Goal: Task Accomplishment & Management: Use online tool/utility

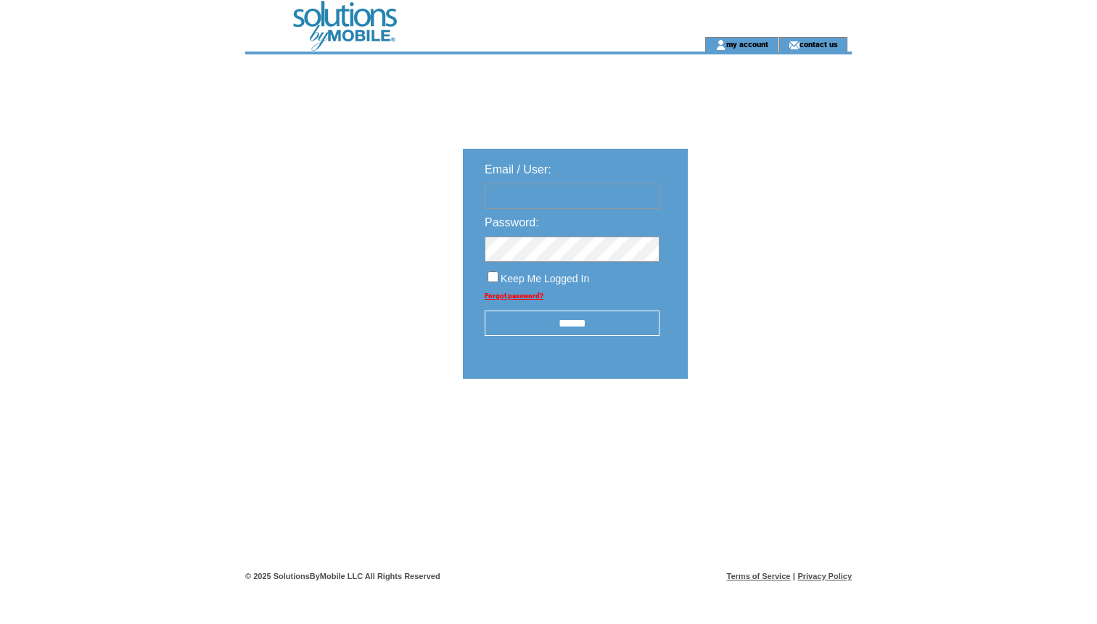
type input "**********"
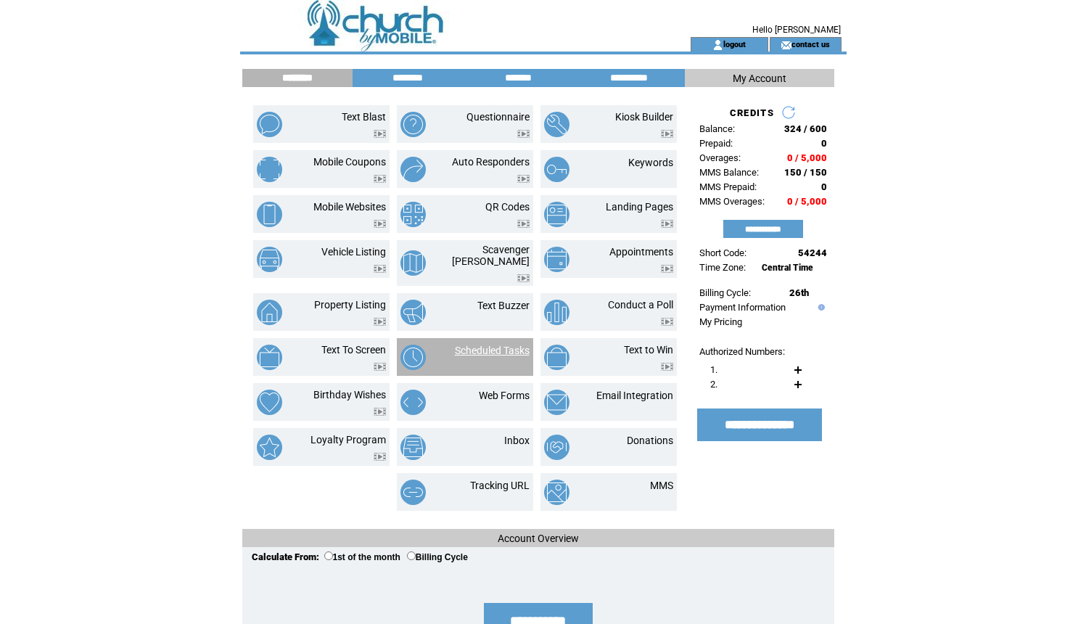
click at [502, 344] on link "Scheduled Tasks" at bounding box center [492, 350] width 75 height 12
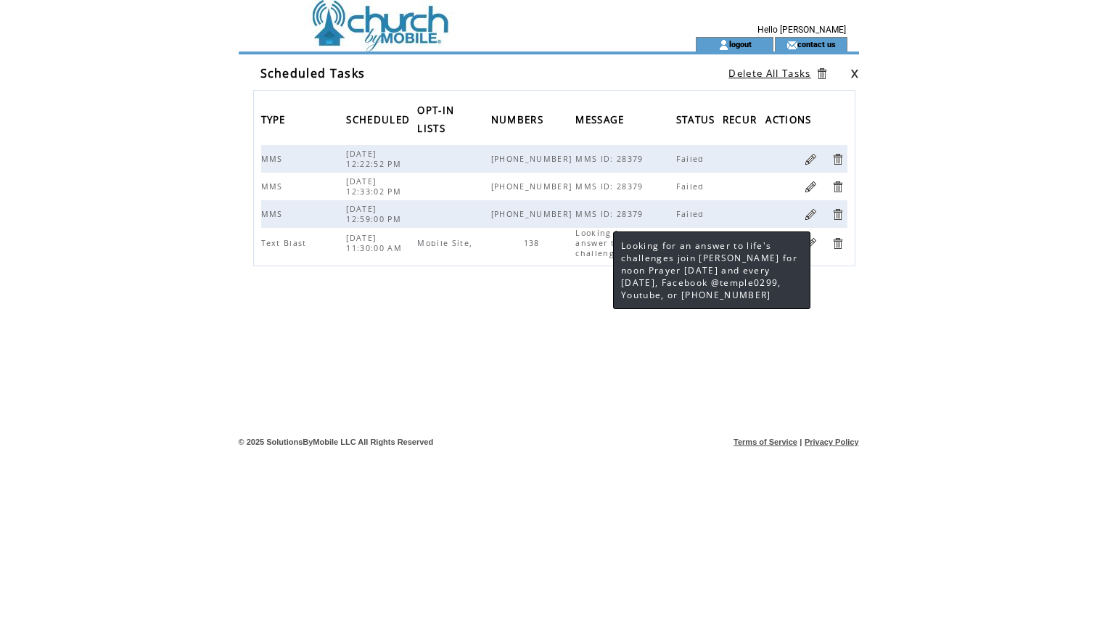
click at [600, 246] on span "Looking for an answer to life's challenges join Pa..." at bounding box center [623, 243] width 96 height 30
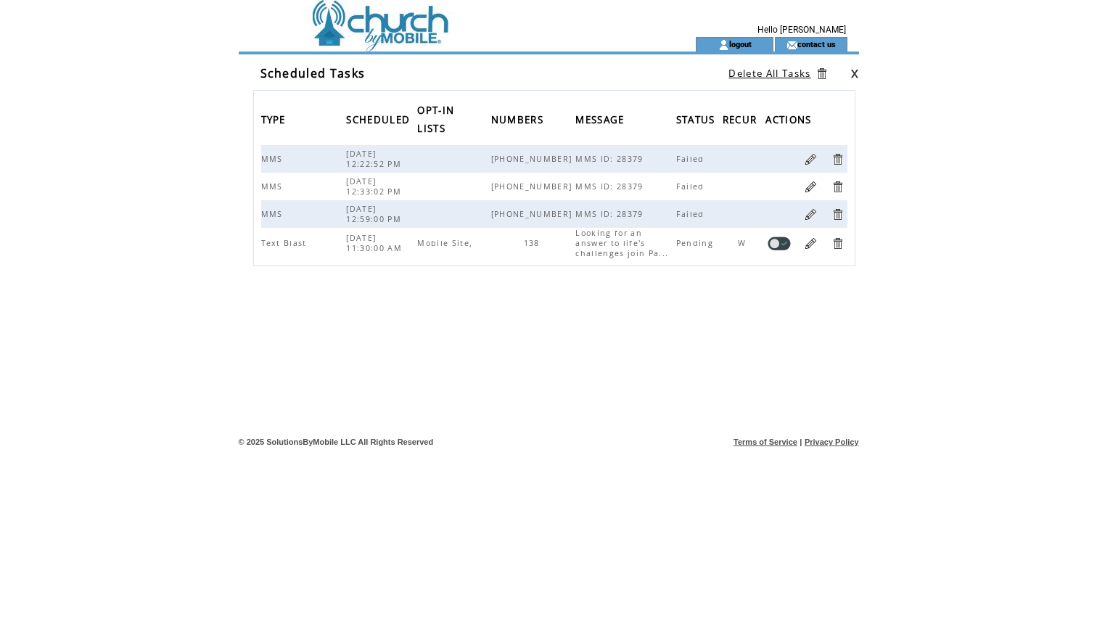
click at [816, 244] on link at bounding box center [811, 243] width 14 height 14
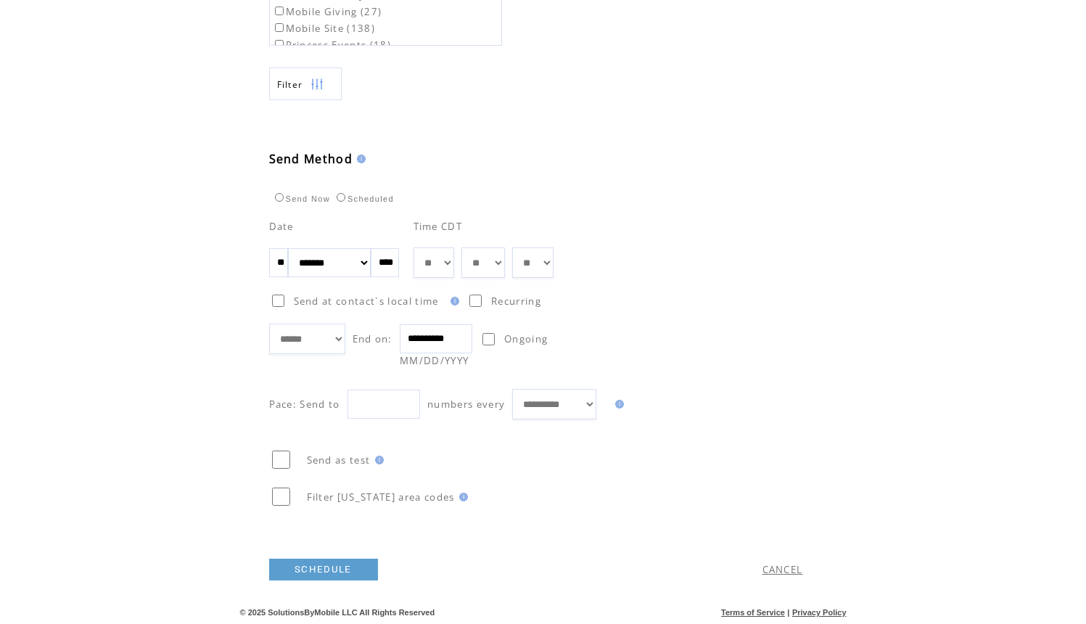
scroll to position [680, 0]
click at [326, 568] on link "SCHEDULE" at bounding box center [323, 569] width 109 height 22
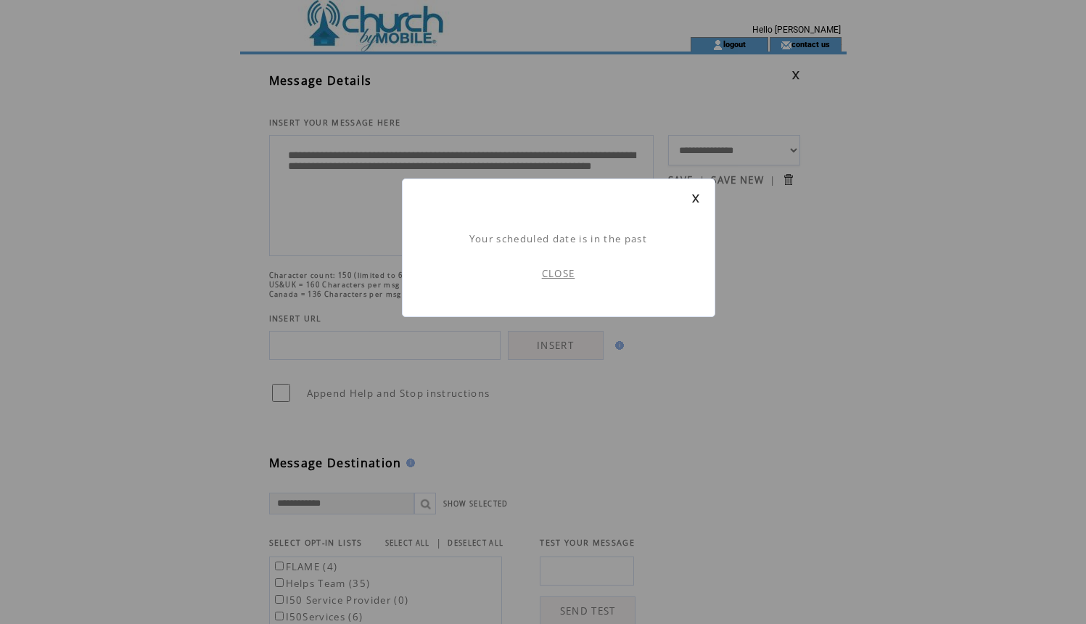
scroll to position [1, 0]
click at [558, 271] on link "CLOSE" at bounding box center [558, 273] width 33 height 13
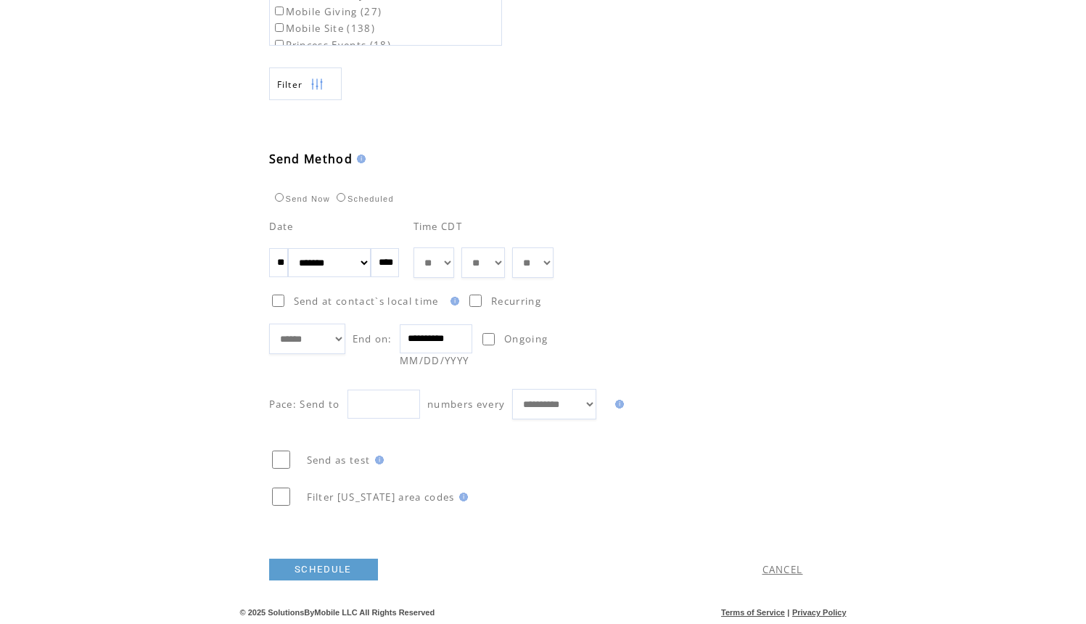
scroll to position [466, 0]
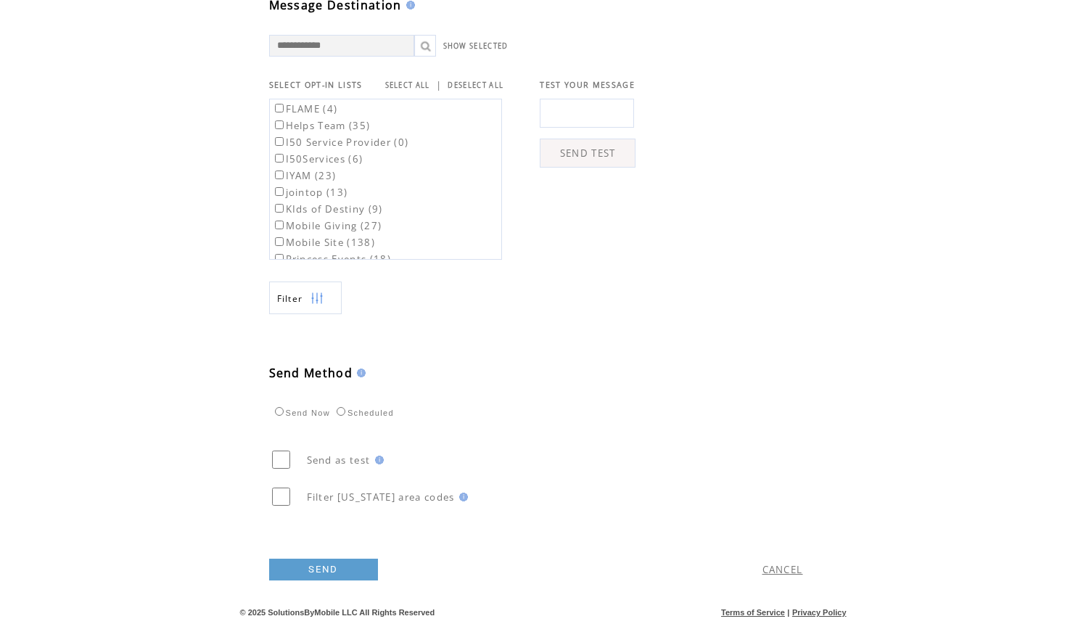
click at [341, 564] on link "SEND" at bounding box center [323, 569] width 109 height 22
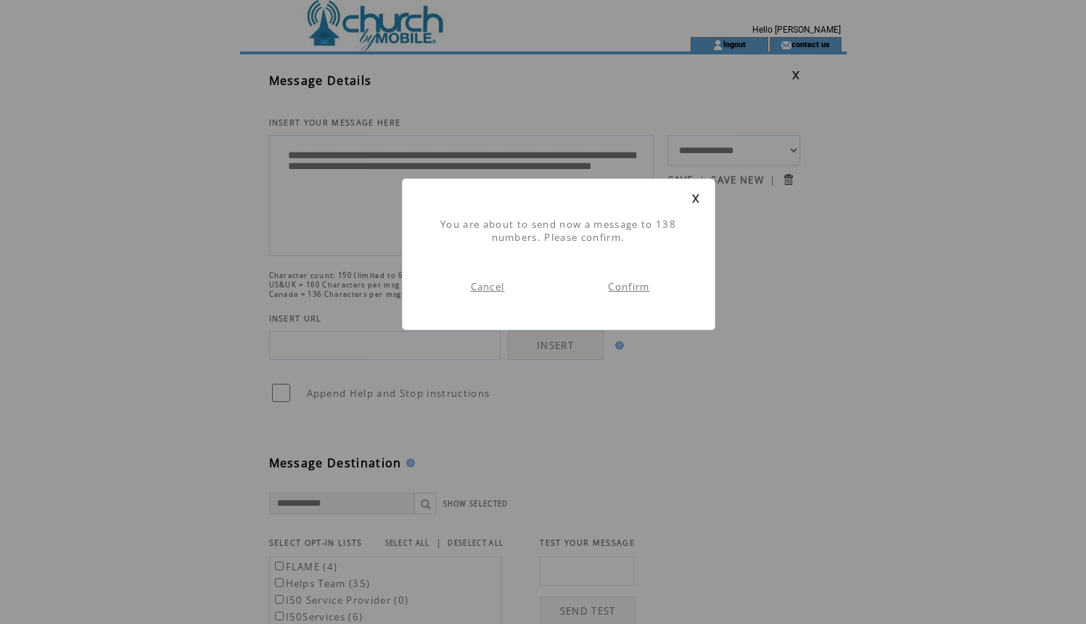
scroll to position [1, 0]
click at [638, 287] on link "Confirm" at bounding box center [628, 286] width 41 height 13
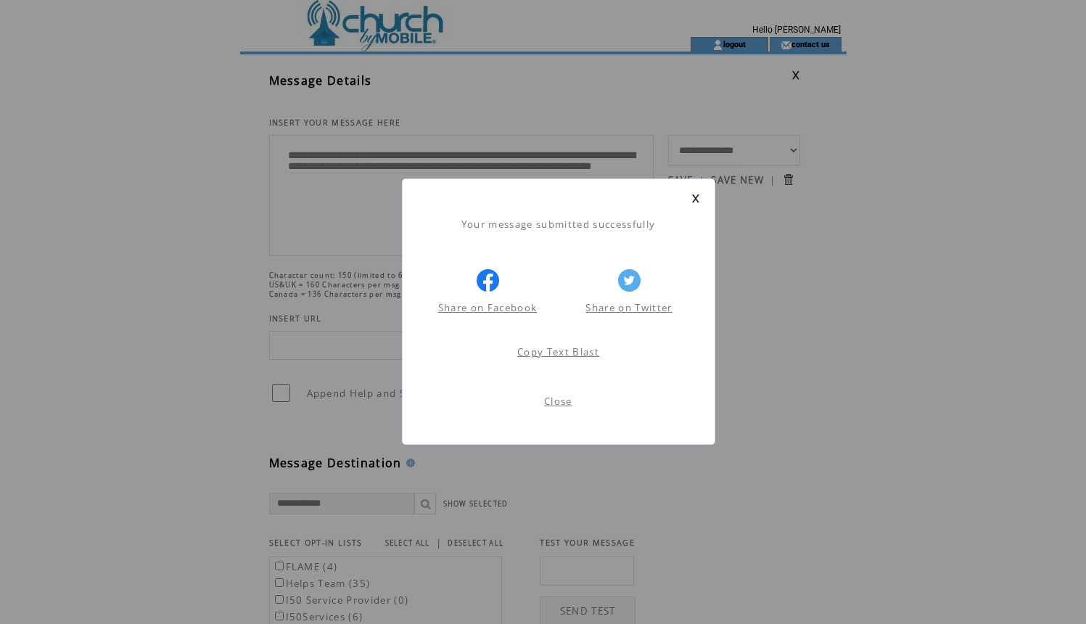
scroll to position [1, 0]
click at [553, 400] on link "Close" at bounding box center [558, 401] width 28 height 13
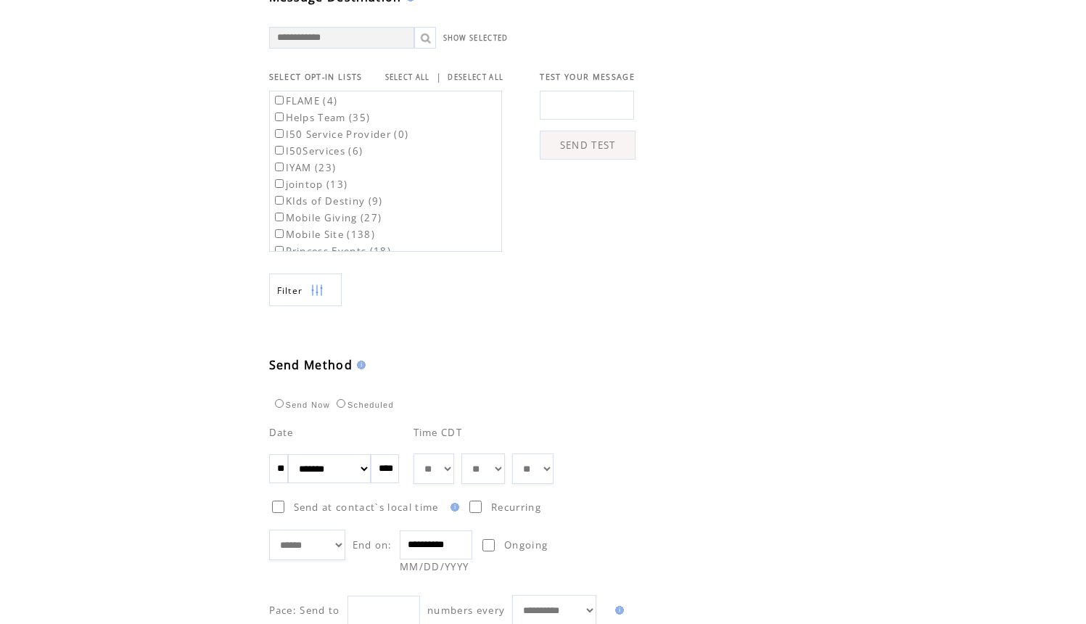
scroll to position [466, 0]
select select "**"
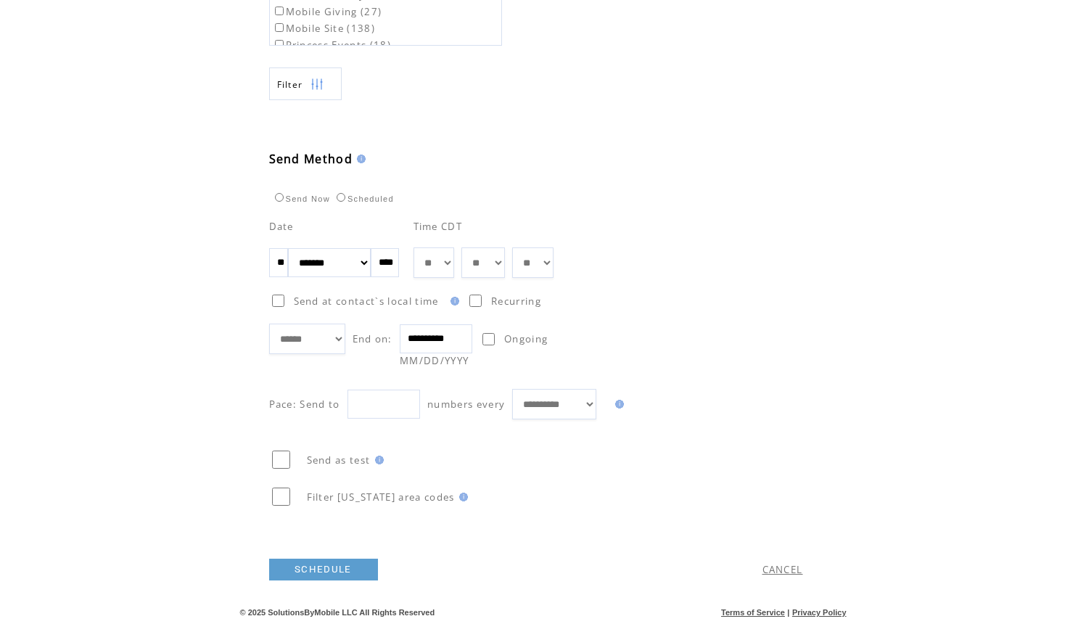
scroll to position [680, 0]
click at [790, 571] on link "CANCEL" at bounding box center [782, 569] width 41 height 13
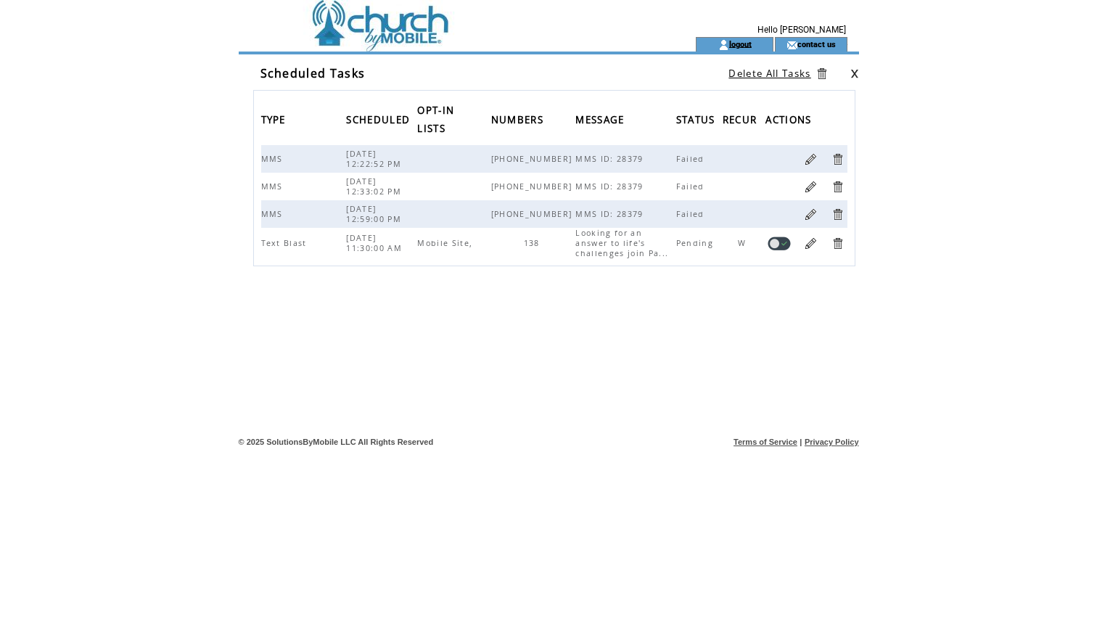
click at [742, 46] on link "logout" at bounding box center [740, 43] width 22 height 9
